Goal: Find specific page/section: Find specific page/section

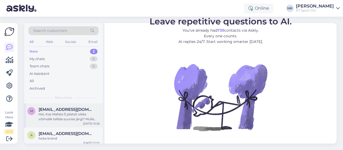
scroll to position [3, 0]
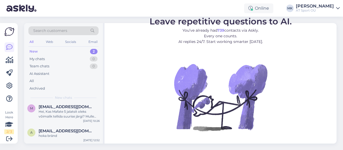
click at [40, 48] on div "New 2" at bounding box center [63, 52] width 70 height 8
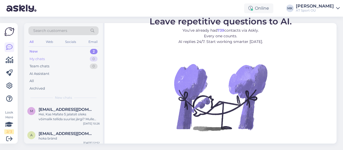
click at [42, 58] on div "My chats" at bounding box center [36, 58] width 15 height 5
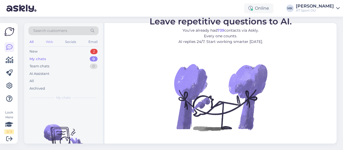
click at [47, 41] on div "Web" at bounding box center [49, 41] width 9 height 7
click at [31, 50] on div "New" at bounding box center [33, 51] width 8 height 5
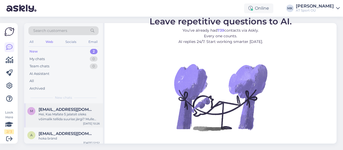
scroll to position [3, 0]
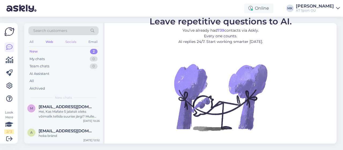
click at [71, 39] on div "Socials" at bounding box center [70, 41] width 13 height 7
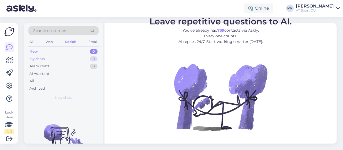
click at [40, 57] on div "My chats" at bounding box center [36, 58] width 15 height 5
click at [34, 52] on div "New" at bounding box center [33, 51] width 8 height 5
click at [31, 39] on div "All" at bounding box center [31, 41] width 6 height 7
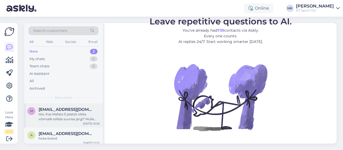
scroll to position [3, 0]
